Goal: Task Accomplishment & Management: Use online tool/utility

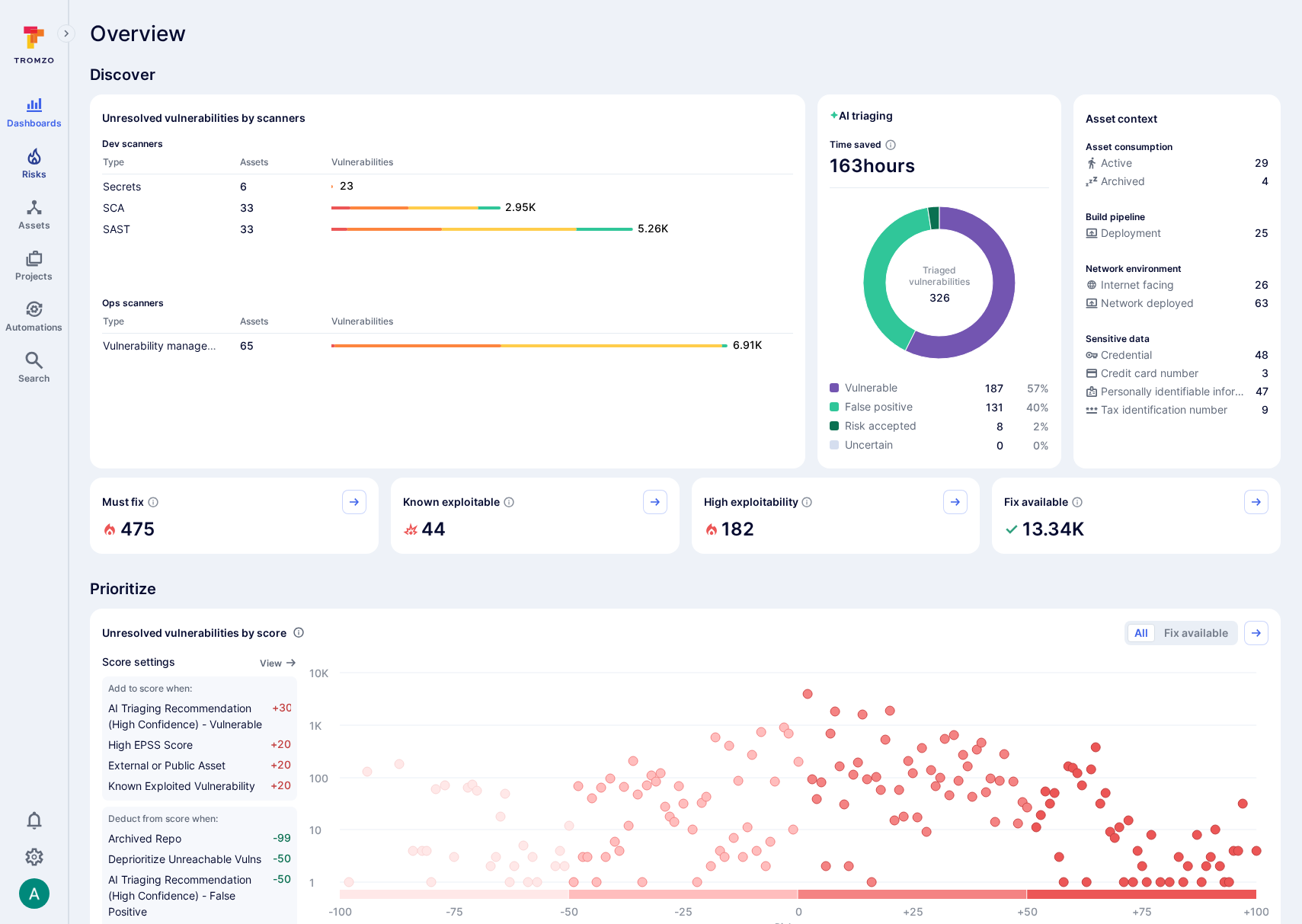
click at [25, 156] on icon "Risks" at bounding box center [35, 157] width 19 height 19
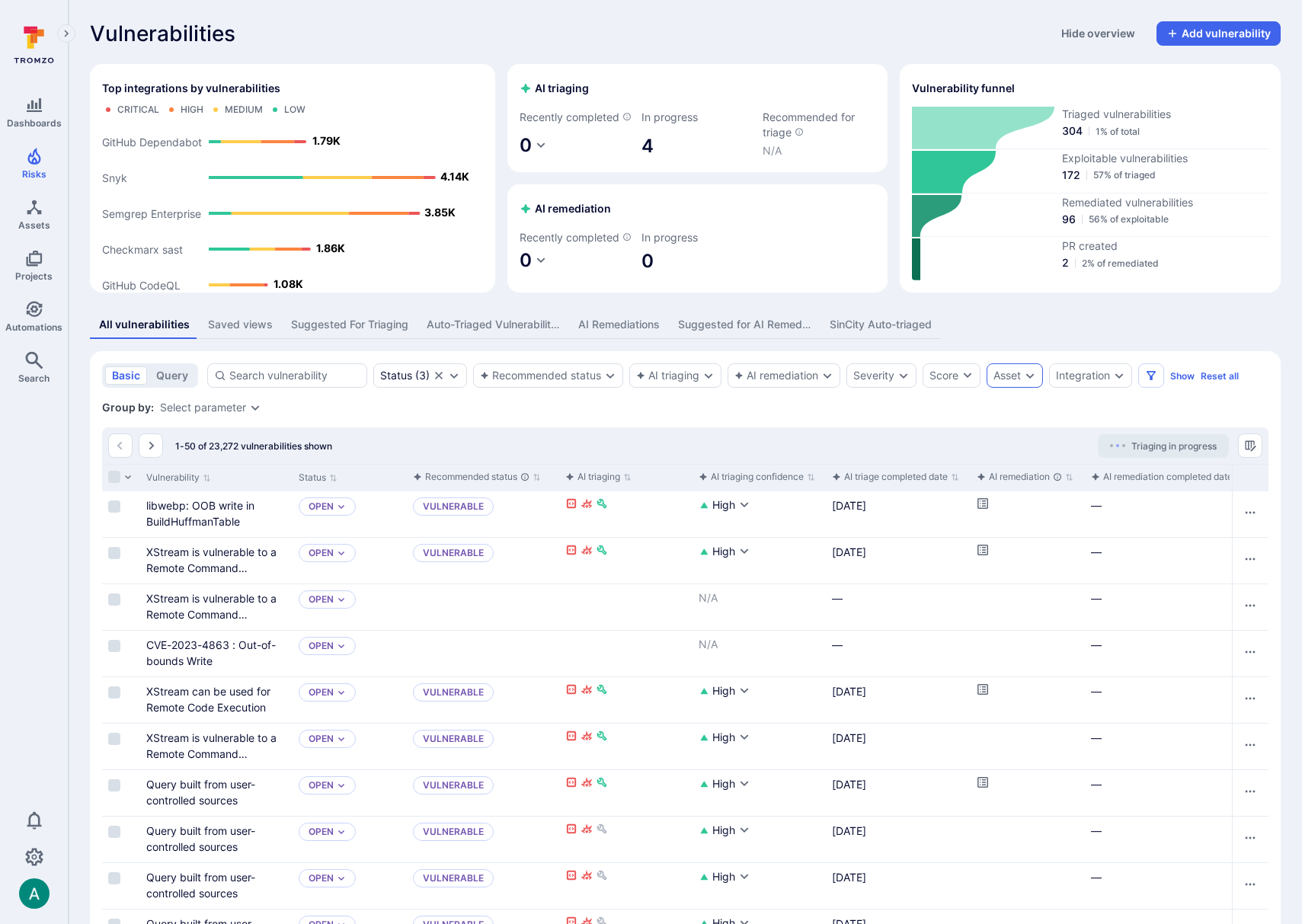
click at [1020, 382] on div "Asset" at bounding box center [1007, 376] width 27 height 12
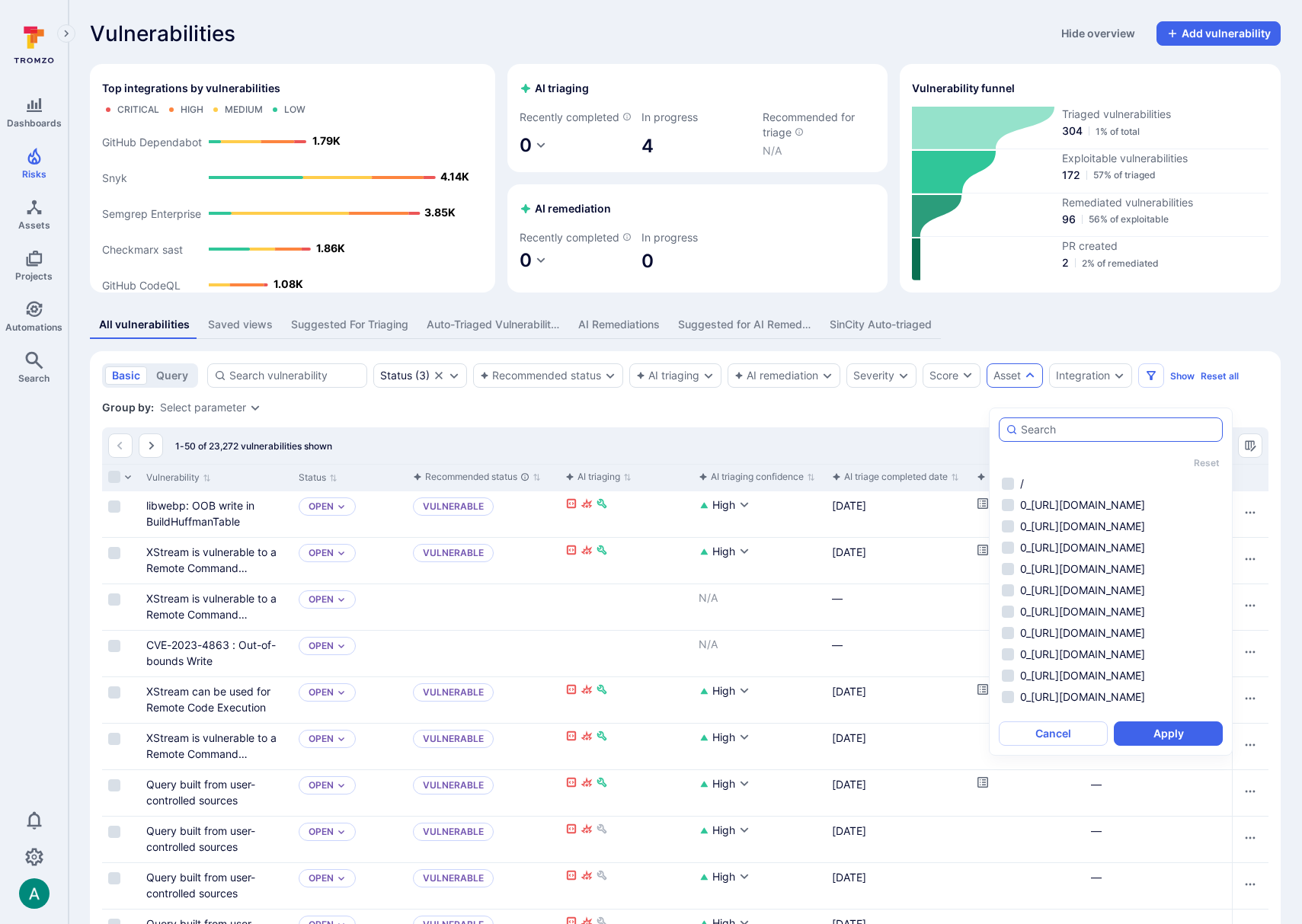
click at [1040, 429] on input "autocomplete options" at bounding box center [1118, 430] width 195 height 15
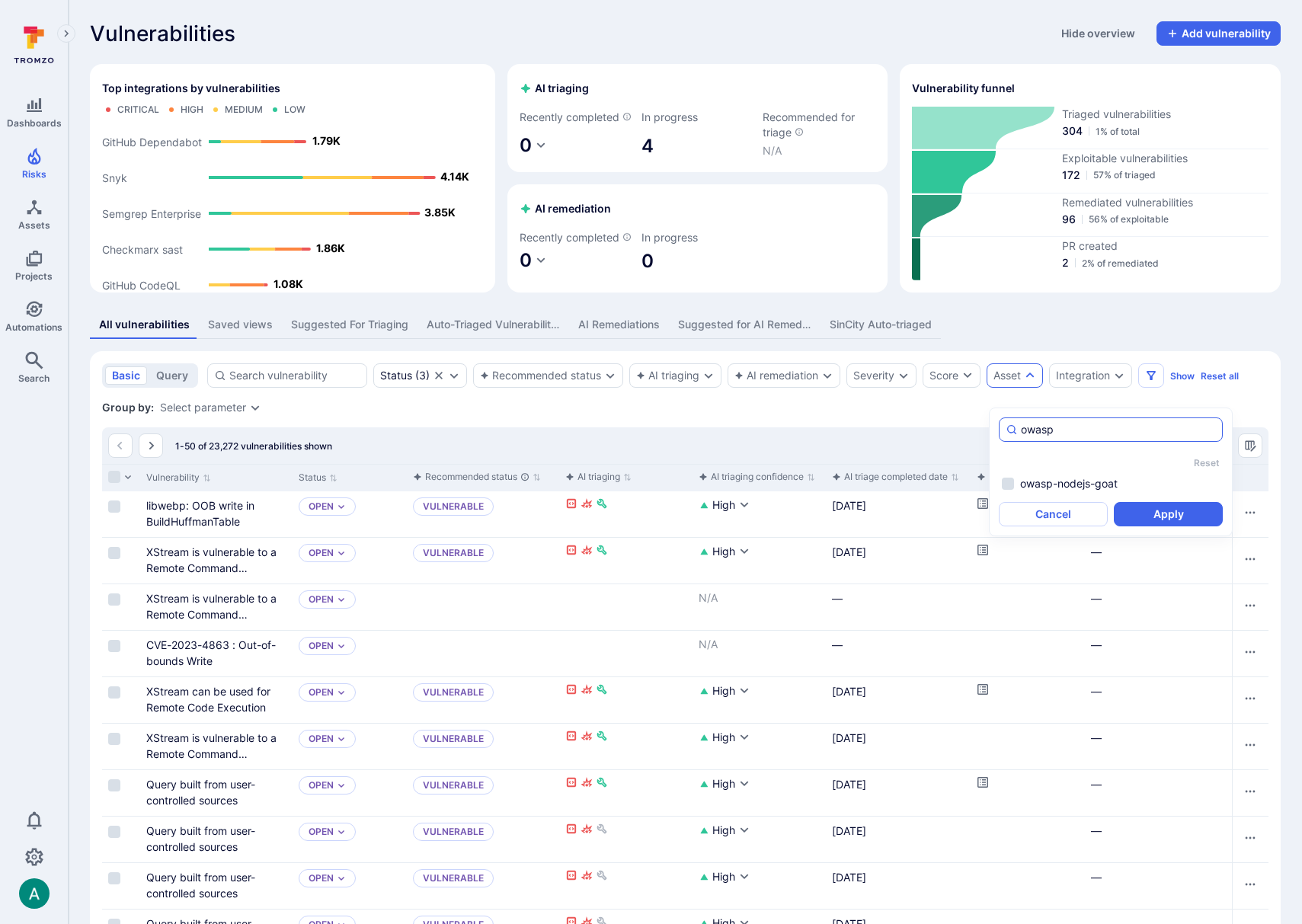
click at [1035, 428] on input "owasp" at bounding box center [1118, 430] width 195 height 15
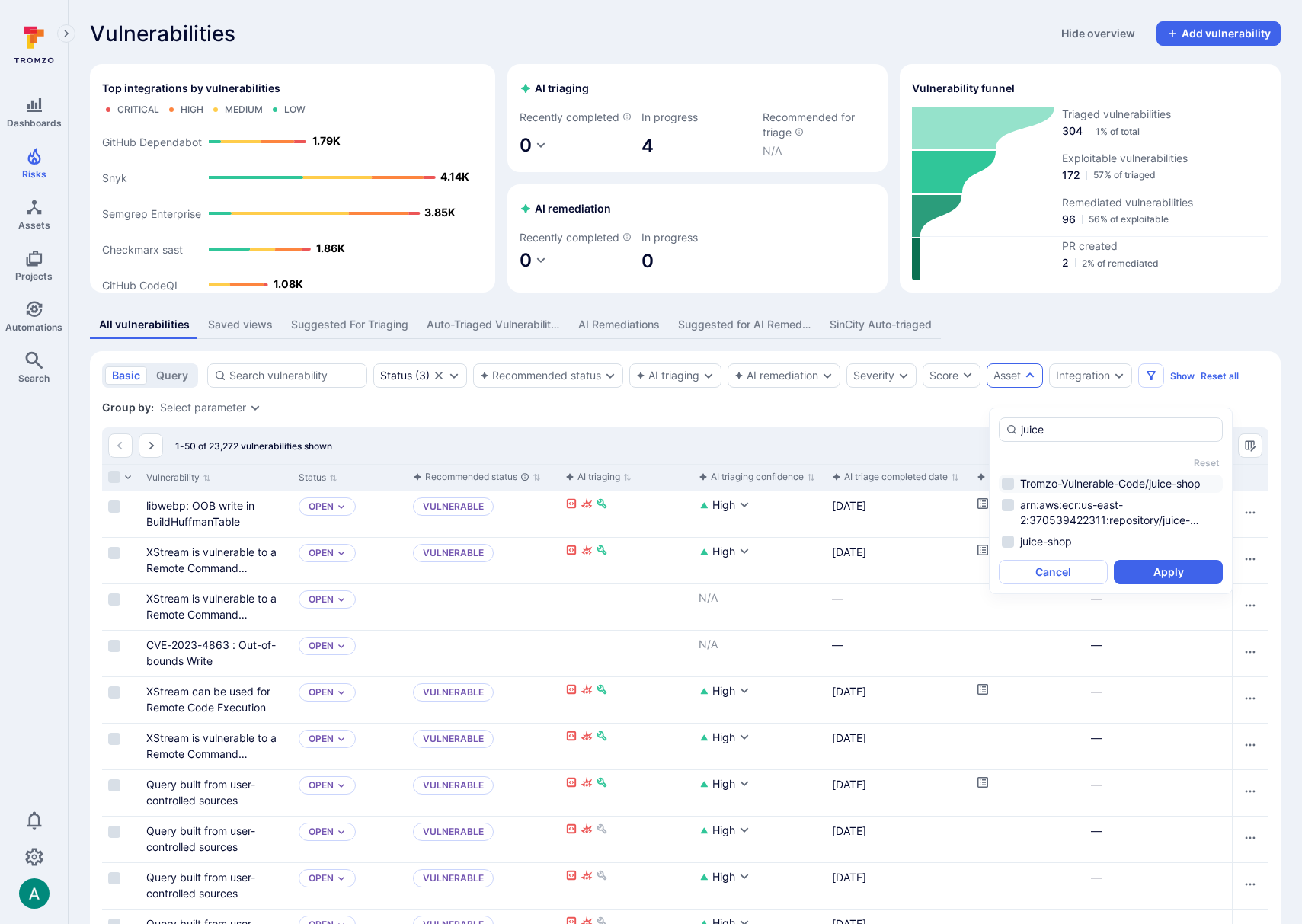
click at [1053, 477] on li "Tromzo-Vulnerable-Code/juice-shop" at bounding box center [1111, 484] width 224 height 19
type input "juice"
click at [1176, 572] on button "Apply" at bounding box center [1168, 572] width 109 height 25
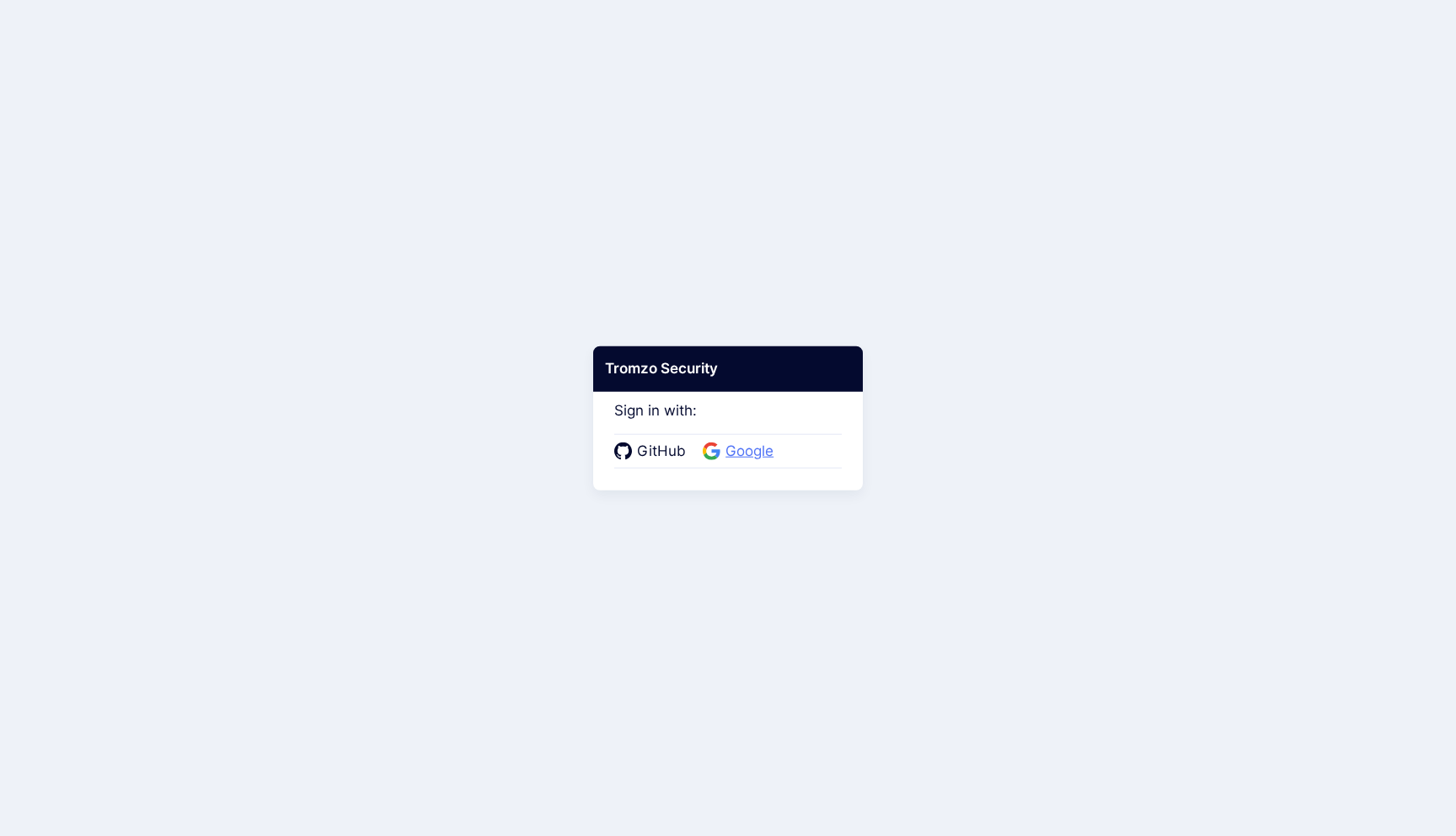
click at [731, 444] on span "Google" at bounding box center [750, 451] width 58 height 22
